Goal: Information Seeking & Learning: Learn about a topic

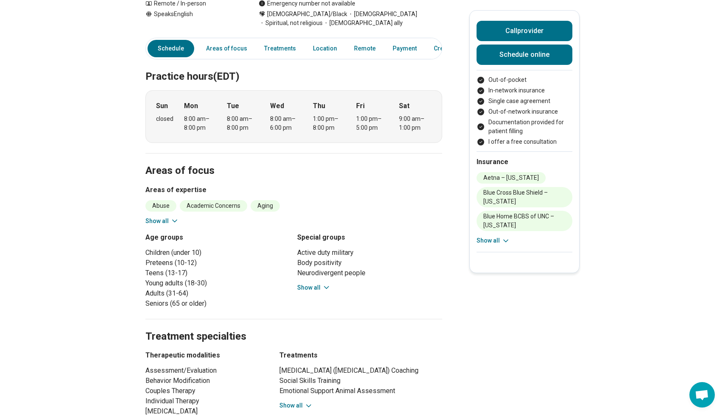
scroll to position [139, 0]
click at [300, 290] on button "Show all" at bounding box center [313, 288] width 33 height 9
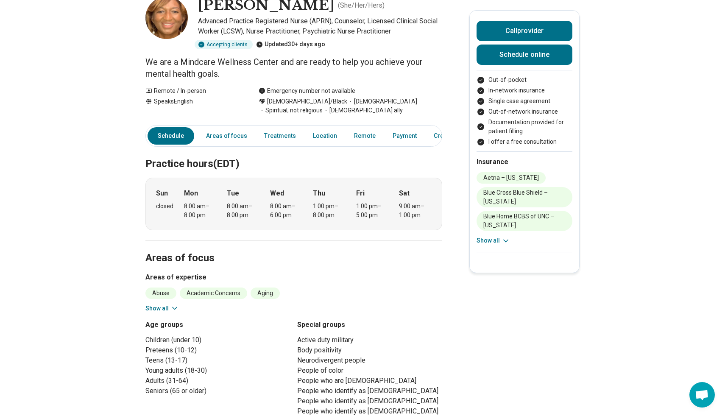
scroll to position [0, 0]
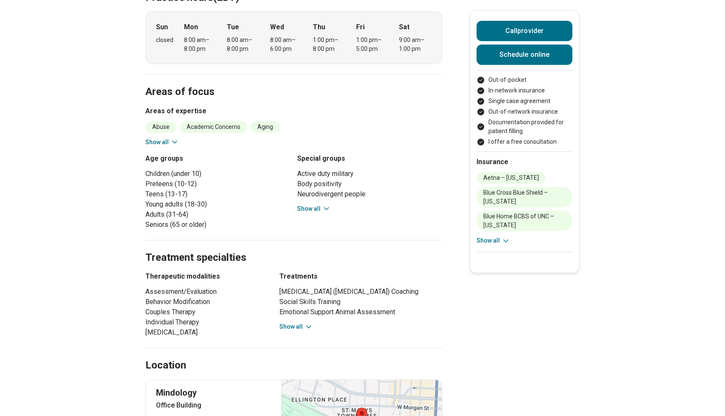
scroll to position [219, 0]
click at [182, 145] on div "Abuse Academic Concerns Aging Alcohol Use Anger Issues [MEDICAL_DATA] [MEDICAL_…" at bounding box center [293, 133] width 297 height 25
click at [175, 144] on icon at bounding box center [174, 141] width 8 height 8
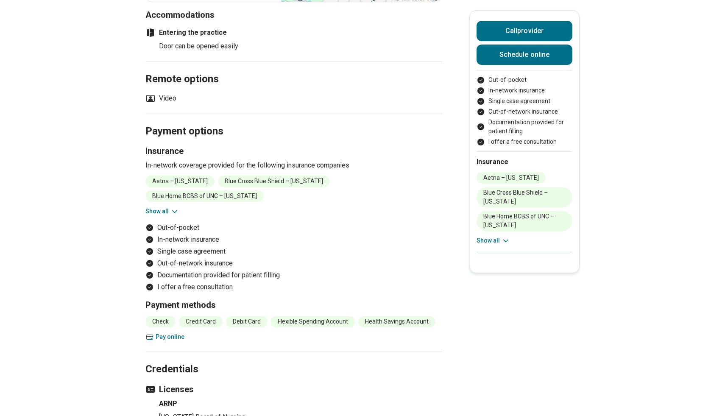
scroll to position [1026, 0]
click at [164, 103] on li "Video" at bounding box center [160, 97] width 31 height 10
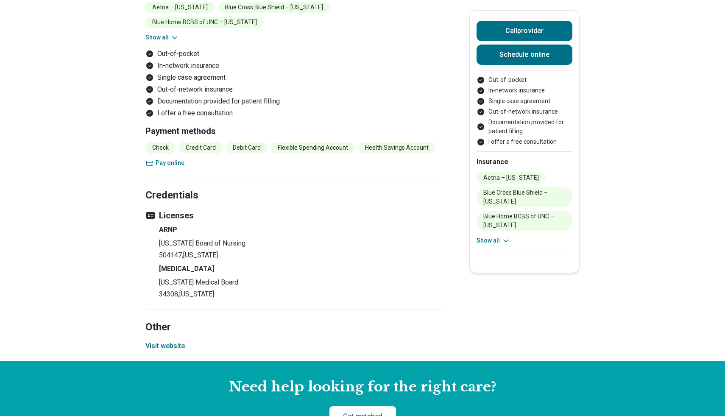
scroll to position [1200, 0]
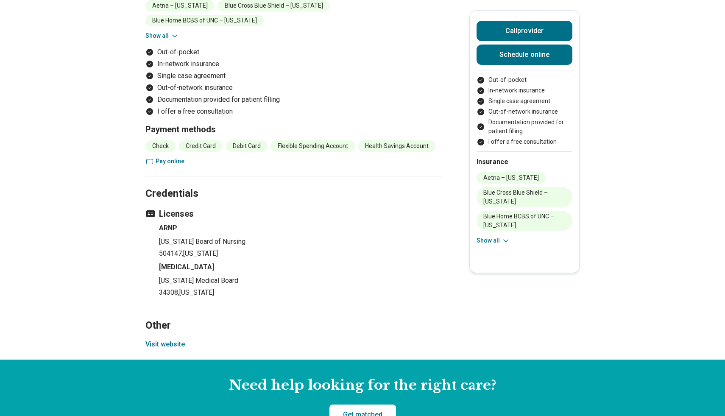
click at [234, 117] on li "I offer a free consultation" at bounding box center [293, 111] width 297 height 10
click at [267, 201] on h2 "Credentials" at bounding box center [293, 183] width 297 height 35
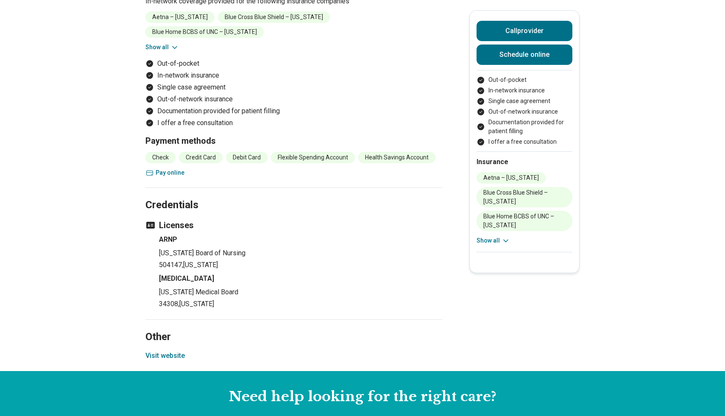
scroll to position [1197, 0]
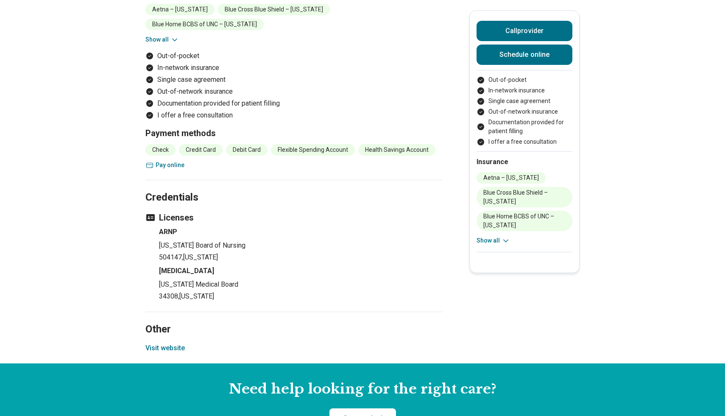
click at [180, 353] on button "Visit website" at bounding box center [164, 348] width 39 height 10
